Goal: Find specific page/section: Find specific page/section

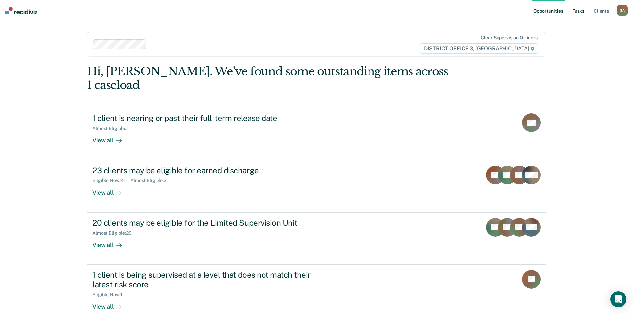
click at [584, 14] on link "Tasks" at bounding box center [578, 10] width 15 height 21
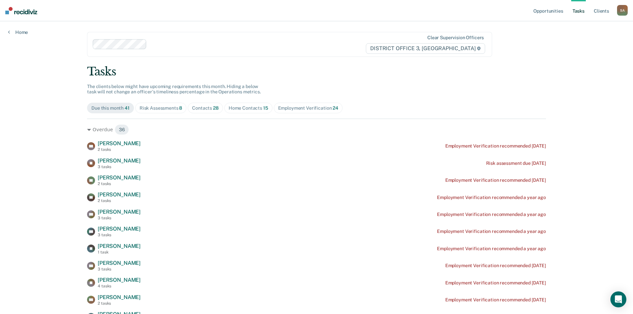
click at [243, 110] on div "Home Contacts 15" at bounding box center [249, 108] width 40 height 6
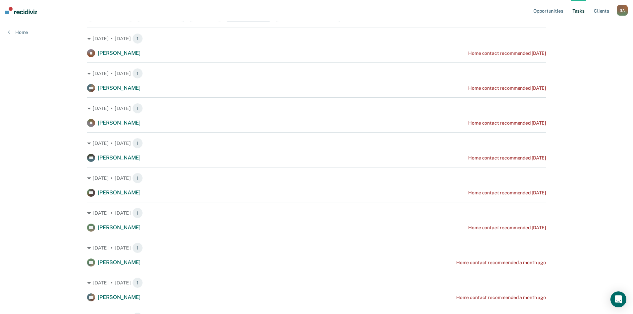
scroll to position [100, 0]
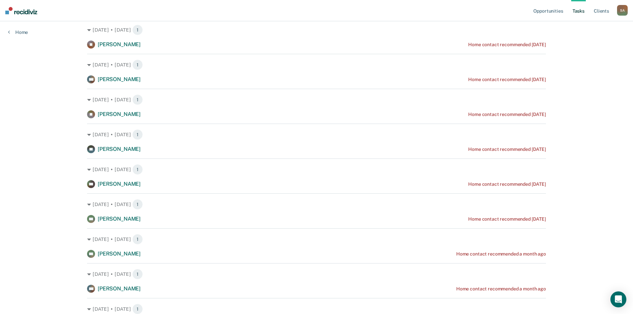
click at [594, 155] on div "Opportunities Tasks Client s [GEOGRAPHIC_DATA][PERSON_NAME] S A Profile How it …" at bounding box center [316, 231] width 633 height 663
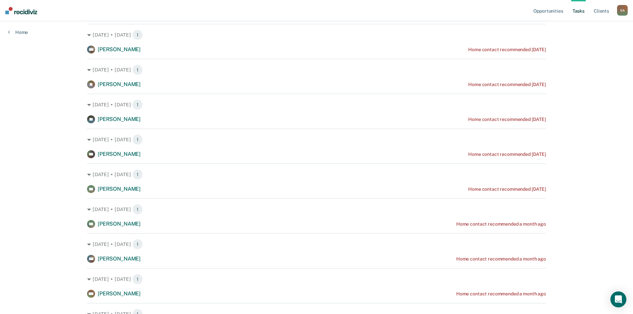
scroll to position [66, 0]
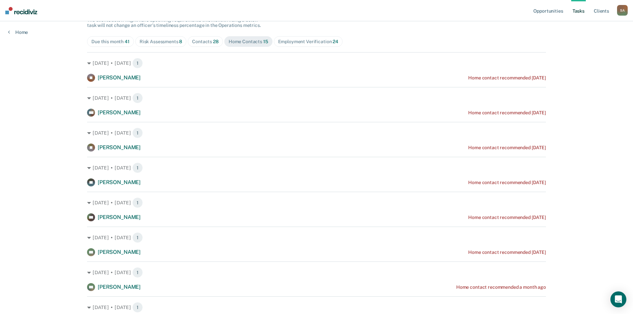
click at [177, 40] on div "Risk Assessments 8" at bounding box center [161, 42] width 43 height 6
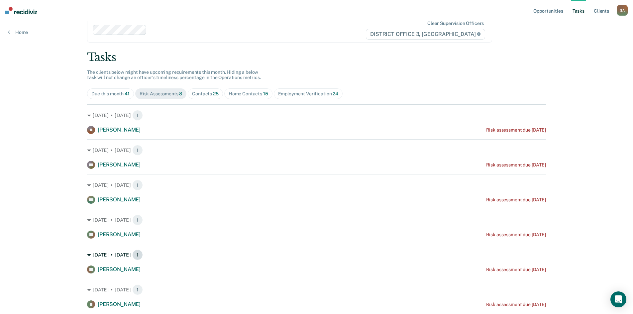
scroll to position [5, 0]
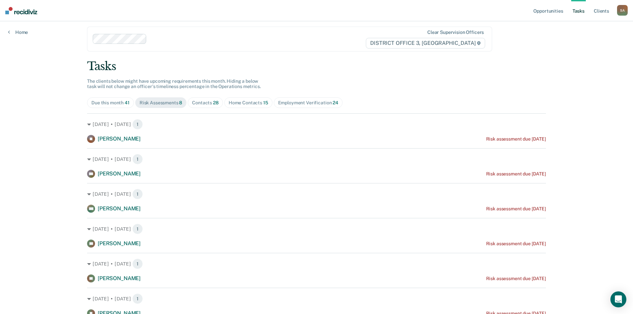
click at [217, 101] on span "Contacts 28" at bounding box center [205, 102] width 35 height 11
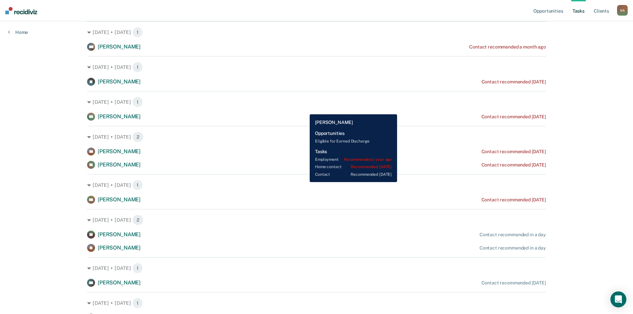
scroll to position [39, 0]
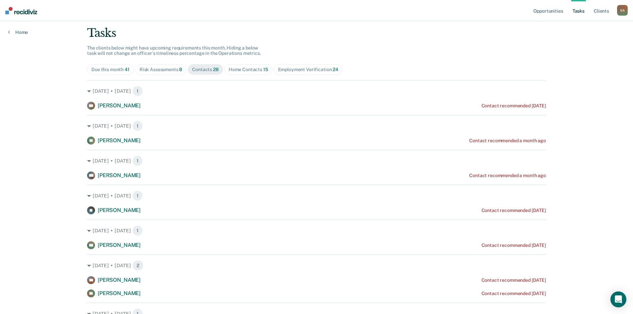
click at [173, 71] on div "Risk Assessments 8" at bounding box center [161, 70] width 43 height 6
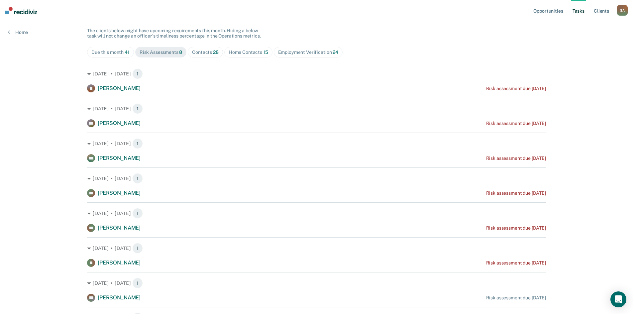
scroll to position [105, 0]
